Goal: Task Accomplishment & Management: Manage account settings

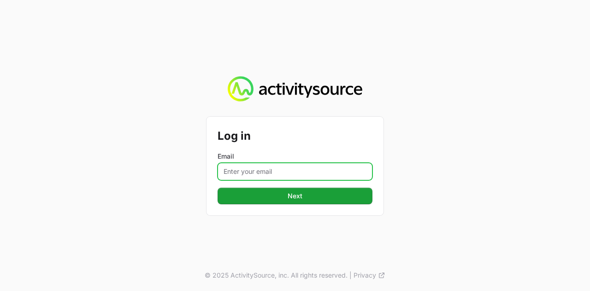
click at [291, 170] on input "Email" at bounding box center [294, 172] width 155 height 18
type input "[PERSON_NAME][EMAIL_ADDRESS][DOMAIN_NAME]"
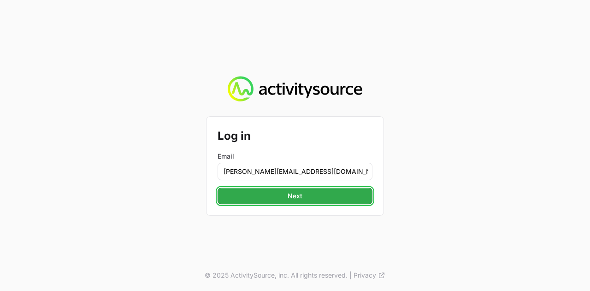
click at [321, 192] on span "Next" at bounding box center [295, 195] width 144 height 11
